Goal: Transaction & Acquisition: Purchase product/service

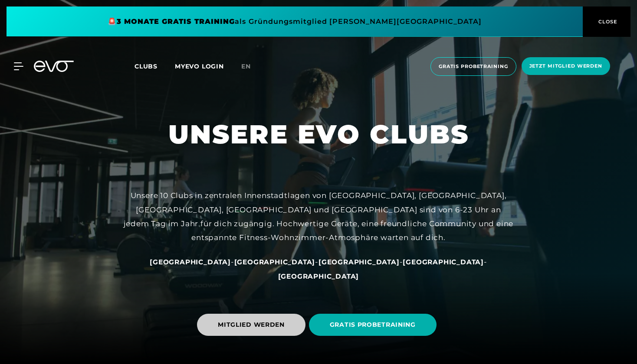
click at [260, 320] on span "MITGLIED WERDEN" at bounding box center [251, 325] width 108 height 22
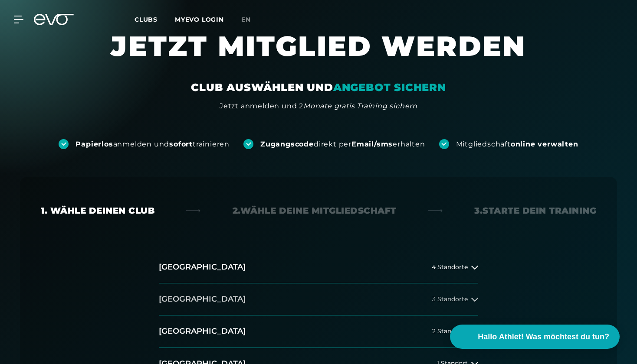
scroll to position [21, 0]
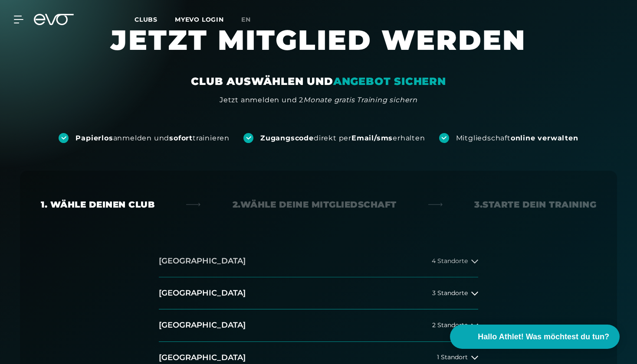
click at [366, 265] on button "Hamburg 4 Standorte" at bounding box center [318, 262] width 319 height 32
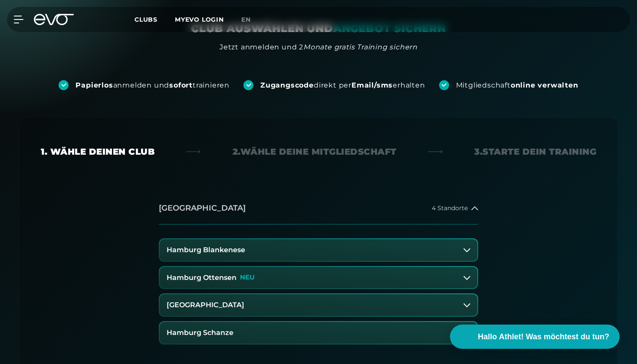
scroll to position [75, 0]
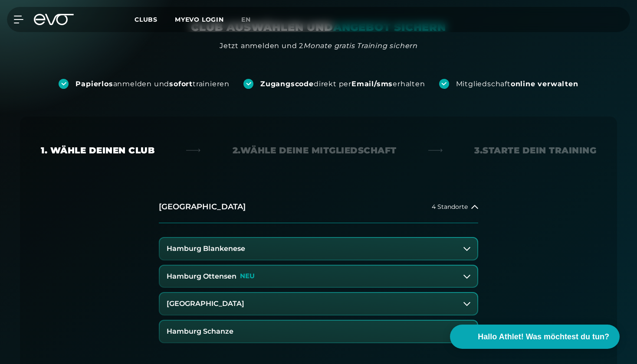
click at [278, 278] on button "Hamburg Ottensen NEU" at bounding box center [319, 277] width 318 height 22
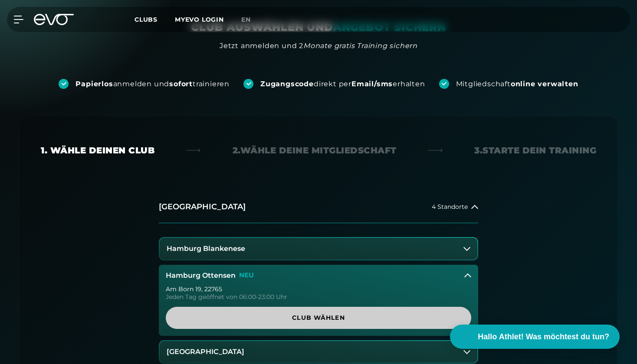
click at [300, 317] on span "Club wählen" at bounding box center [319, 318] width 264 height 9
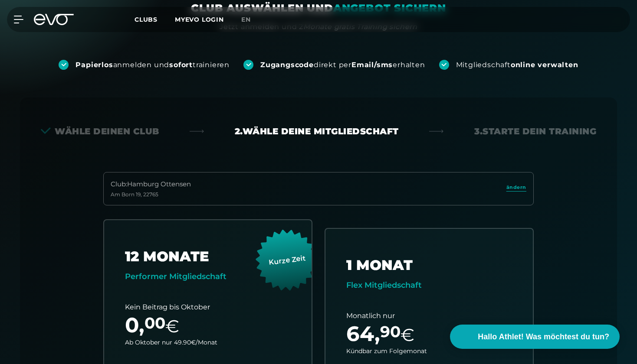
scroll to position [96, 0]
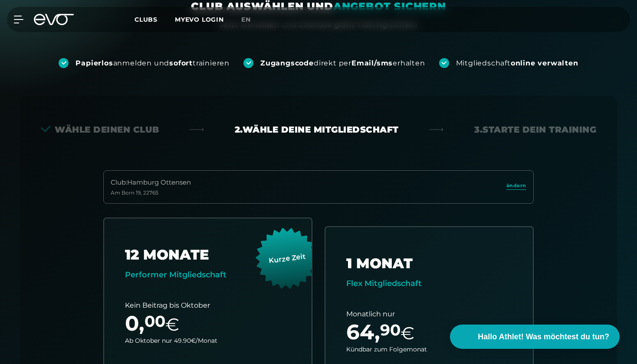
click at [400, 129] on div "Wähle deinen Club 2. Wähle deine Mitgliedschaft 3. Starte dein Training" at bounding box center [318, 130] width 555 height 12
drag, startPoint x: 231, startPoint y: 127, endPoint x: 360, endPoint y: 145, distance: 130.1
click at [360, 145] on div "Wähle deinen Club 2. Wähle deine Mitgliedschaft 3. Starte dein Training Club : …" at bounding box center [318, 326] width 597 height 461
click at [353, 151] on div "Wähle deinen Club 2. Wähle deine Mitgliedschaft 3. Starte dein Training Club : …" at bounding box center [318, 326] width 597 height 461
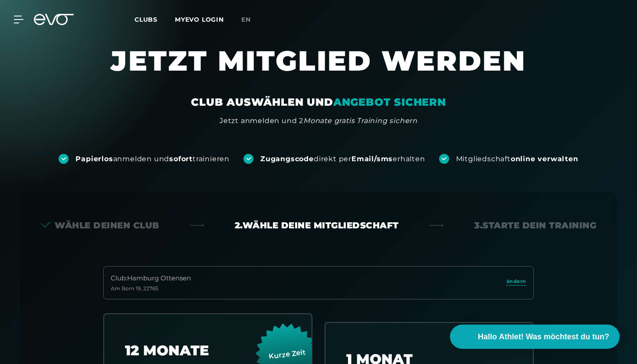
scroll to position [0, 0]
click at [134, 223] on div "Wähle deinen Club" at bounding box center [100, 225] width 118 height 12
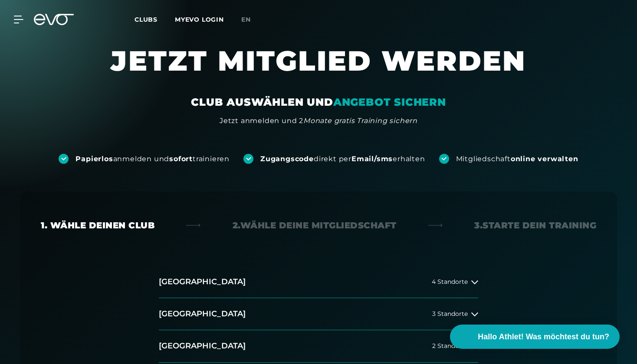
click at [134, 223] on div "1. Wähle deinen Club" at bounding box center [98, 225] width 114 height 12
click at [254, 228] on div "2. Wähle deine Mitgliedschaft" at bounding box center [314, 225] width 164 height 12
click at [319, 182] on div "1. Wähle deinen Club 2. Wähle deine Mitgliedschaft 3. Starte dein Training Hamb…" at bounding box center [318, 316] width 625 height 305
click at [327, 228] on div "2. Wähle deine Mitgliedschaft" at bounding box center [314, 225] width 164 height 12
drag, startPoint x: 229, startPoint y: 226, endPoint x: 324, endPoint y: 229, distance: 95.0
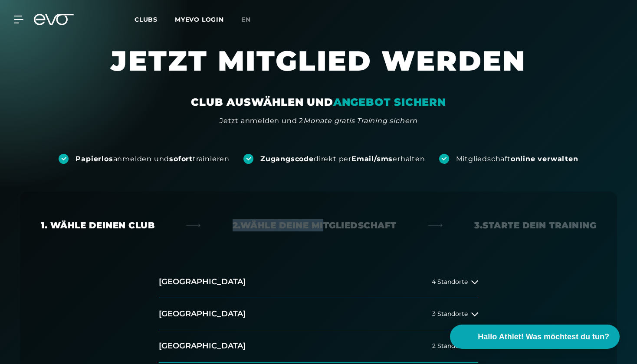
click at [324, 229] on div "2. Wähle deine Mitgliedschaft" at bounding box center [314, 225] width 164 height 12
click at [329, 239] on div "1. Wähle deinen Club 2. Wähle deine Mitgliedschaft 3. Starte dein Training Hamb…" at bounding box center [318, 316] width 597 height 249
click at [398, 226] on div "1. Wähle deinen Club 2. Wähle deine Mitgliedschaft 3. Starte dein Training" at bounding box center [318, 225] width 555 height 12
click at [396, 226] on div "2. Wähle deine Mitgliedschaft" at bounding box center [314, 225] width 164 height 12
click at [396, 224] on div "2. Wähle deine Mitgliedschaft" at bounding box center [314, 225] width 164 height 12
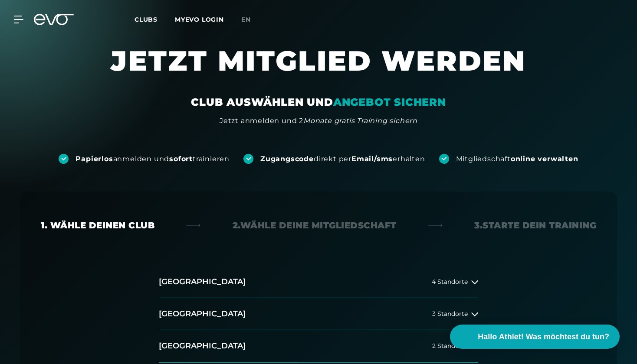
click at [398, 226] on div "1. Wähle deinen Club 2. Wähle deine Mitgliedschaft 3. Starte dein Training" at bounding box center [318, 225] width 555 height 12
click at [396, 227] on div "2. Wähle deine Mitgliedschaft" at bounding box center [314, 225] width 164 height 12
drag, startPoint x: 231, startPoint y: 226, endPoint x: 408, endPoint y: 241, distance: 177.6
click at [408, 241] on div "1. Wähle deinen Club 2. Wähle deine Mitgliedschaft 3. Starte dein Training Hamb…" at bounding box center [318, 316] width 597 height 249
click at [402, 209] on div "1. Wähle deinen Club 2. Wähle deine Mitgliedschaft 3. Starte dein Training Hamb…" at bounding box center [318, 316] width 597 height 249
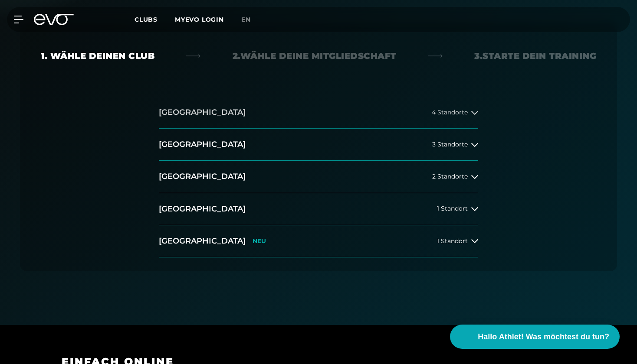
scroll to position [168, 0]
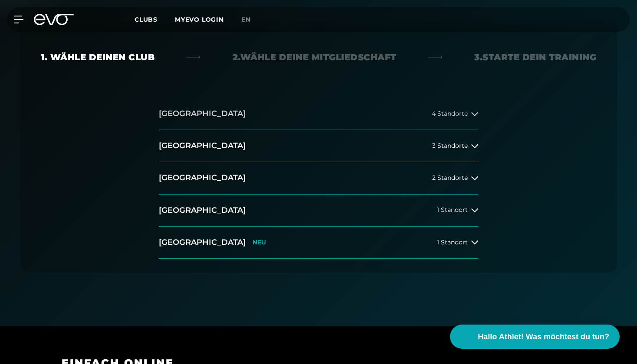
click at [450, 119] on button "Hamburg 4 Standorte" at bounding box center [318, 114] width 319 height 32
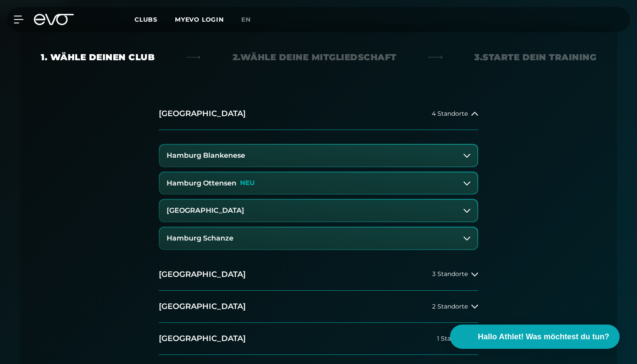
click at [338, 180] on button "Hamburg Ottensen NEU" at bounding box center [319, 184] width 318 height 22
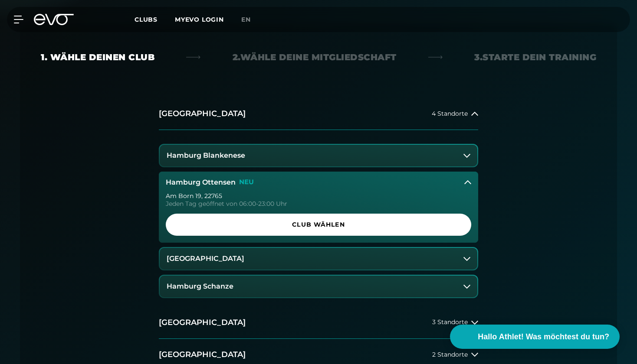
click at [338, 180] on button "Hamburg Ottensen NEU" at bounding box center [318, 183] width 319 height 22
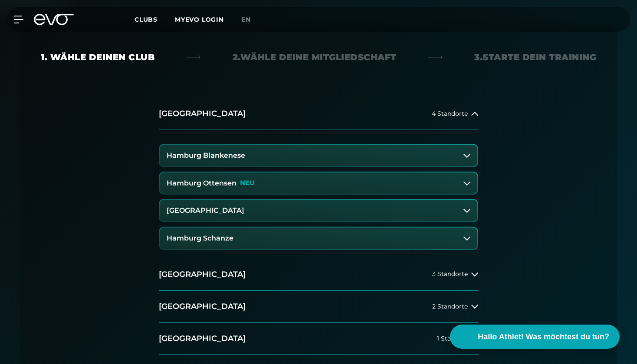
click at [468, 157] on icon at bounding box center [466, 155] width 7 height 7
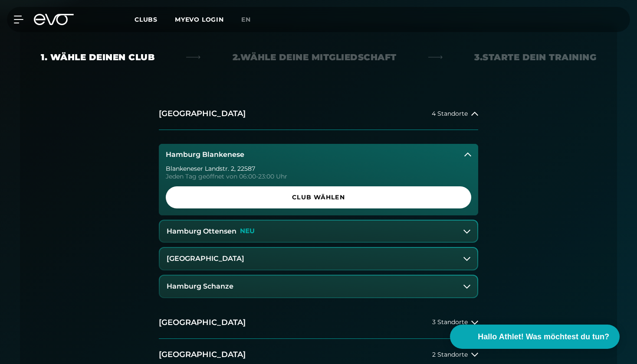
click at [468, 157] on icon at bounding box center [467, 154] width 7 height 7
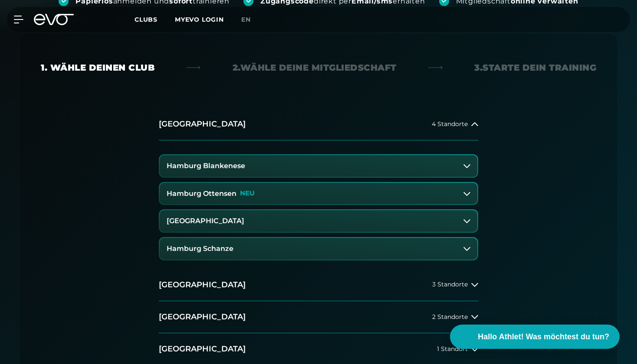
scroll to position [156, 0]
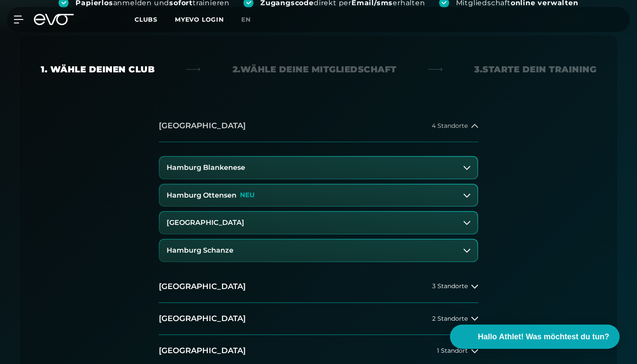
click at [472, 127] on icon at bounding box center [474, 126] width 7 height 4
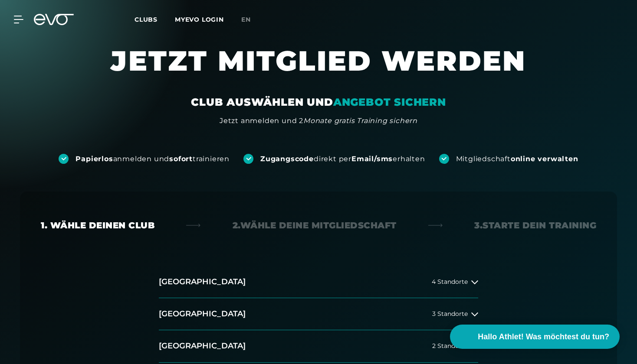
scroll to position [0, 0]
click at [322, 229] on div "2. Wähle deine Mitgliedschaft" at bounding box center [314, 225] width 164 height 12
click at [254, 160] on div "Zugangscode direkt per Email/sms erhalten" at bounding box center [333, 159] width 181 height 10
click at [249, 160] on icon at bounding box center [248, 159] width 5 height 4
click at [285, 219] on div "1. Wähle deinen Club 2. Wähle deine Mitgliedschaft 3. Starte dein Training Hamb…" at bounding box center [318, 316] width 597 height 249
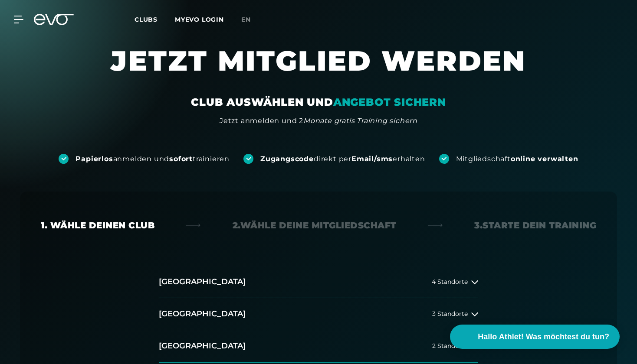
click at [286, 229] on div "2. Wähle deine Mitgliedschaft" at bounding box center [314, 225] width 164 height 12
click at [301, 263] on div "1. Wähle deinen Club 2. Wähle deine Mitgliedschaft 3. Starte dein Training Hamb…" at bounding box center [318, 316] width 597 height 249
click at [306, 281] on button "Hamburg 4 Standorte" at bounding box center [318, 282] width 319 height 32
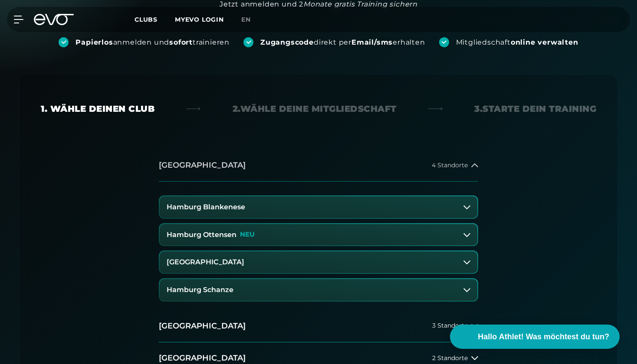
scroll to position [121, 0]
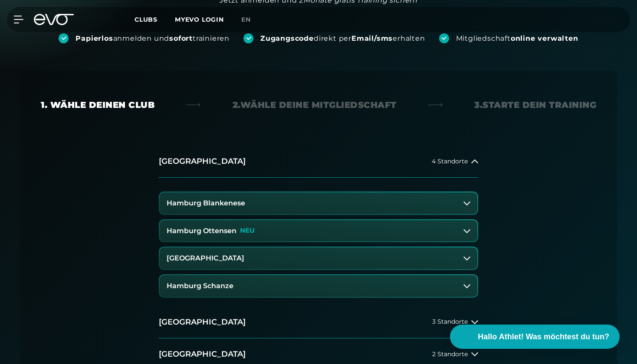
click at [239, 234] on button "Hamburg Ottensen NEU" at bounding box center [319, 231] width 318 height 22
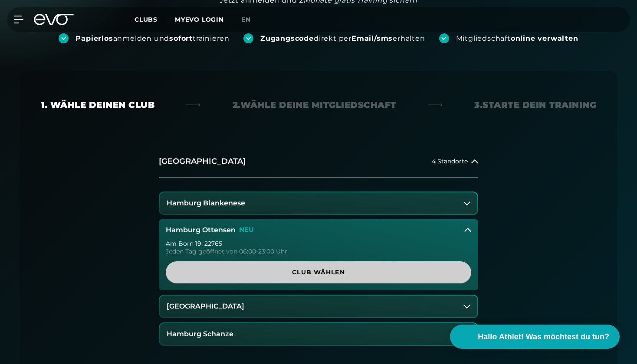
click at [260, 277] on span "Club wählen" at bounding box center [318, 273] width 305 height 22
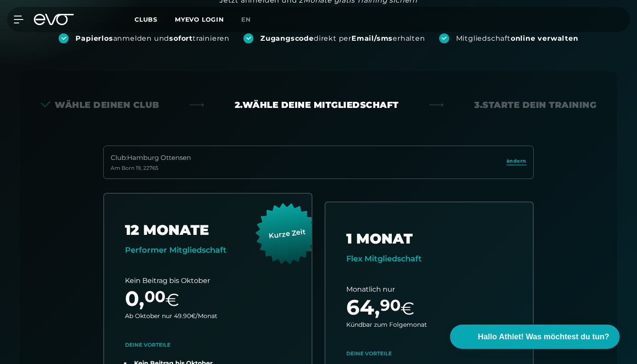
scroll to position [192, 0]
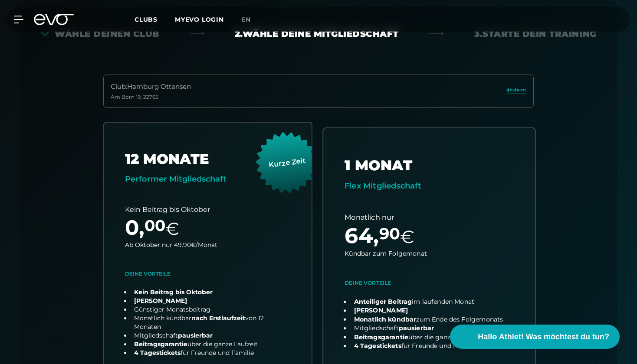
click at [366, 247] on link "choose plan" at bounding box center [429, 280] width 212 height 305
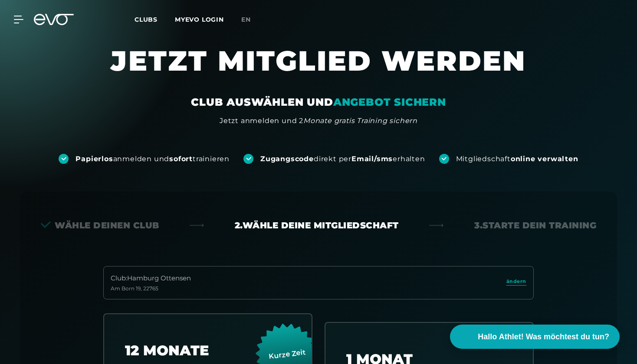
scroll to position [0, 0]
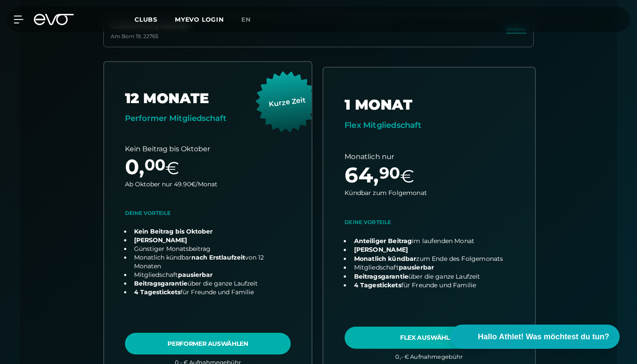
scroll to position [254, 0]
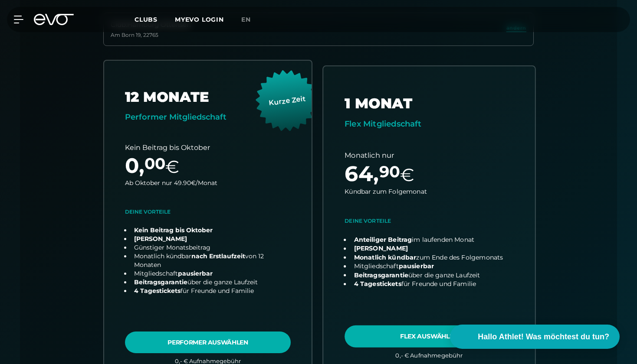
click at [399, 324] on link "choose plan" at bounding box center [429, 218] width 212 height 305
